Goal: Navigation & Orientation: Find specific page/section

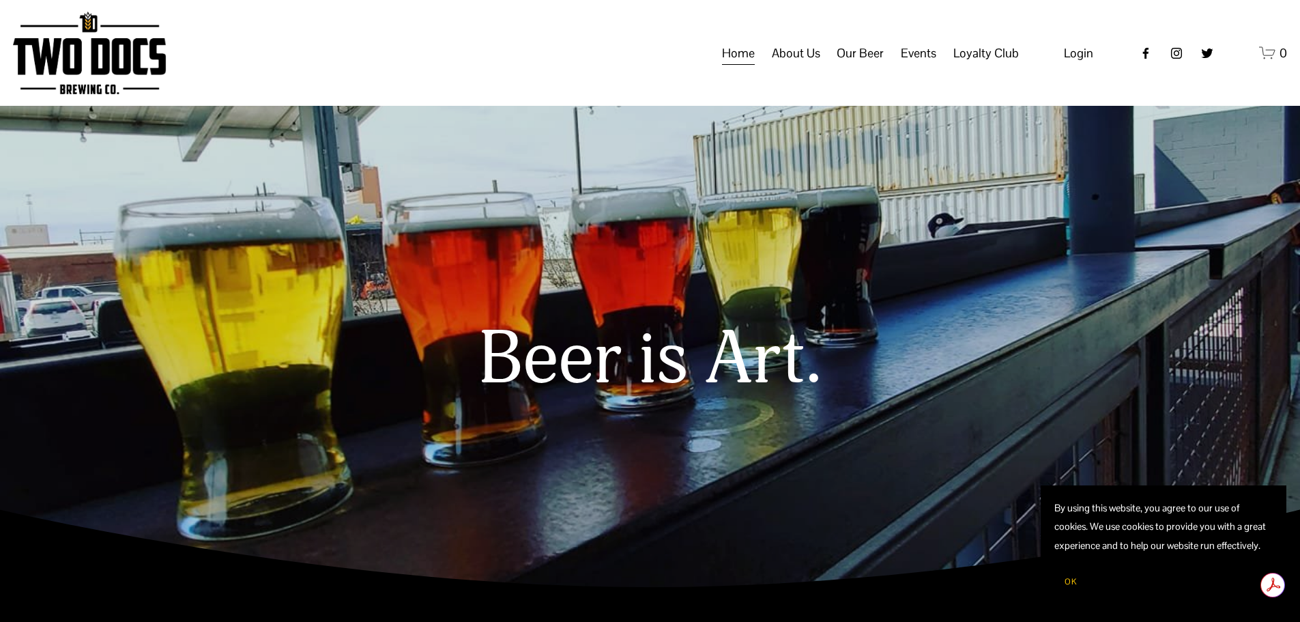
click at [0, 0] on span "Taproom Menu" at bounding box center [0, 0] width 0 height 0
